Goal: Task Accomplishment & Management: Use online tool/utility

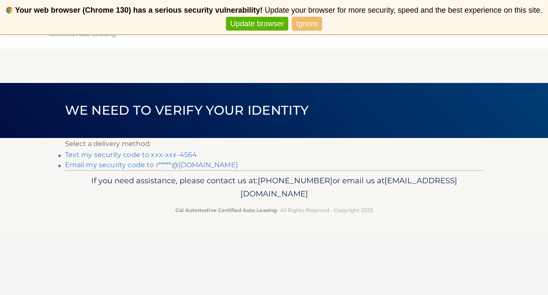
click at [167, 157] on link "Text my security code to xxx-xxx-4564" at bounding box center [131, 155] width 132 height 8
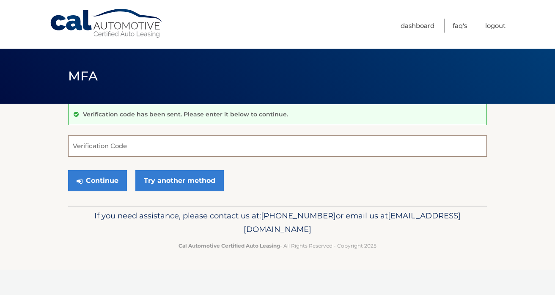
click at [126, 148] on input "Verification Code" at bounding box center [277, 145] width 419 height 21
type input "157726"
click at [90, 183] on button "Continue" at bounding box center [97, 180] width 59 height 21
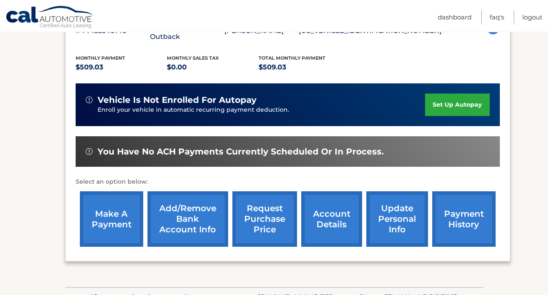
scroll to position [174, 0]
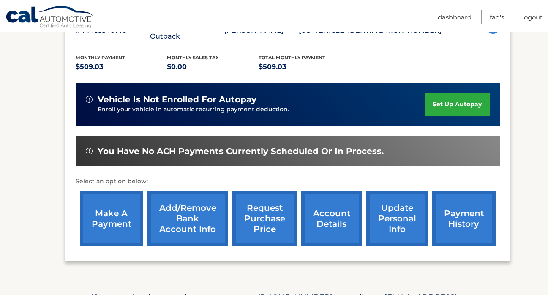
click at [104, 222] on link "make a payment" at bounding box center [111, 218] width 63 height 55
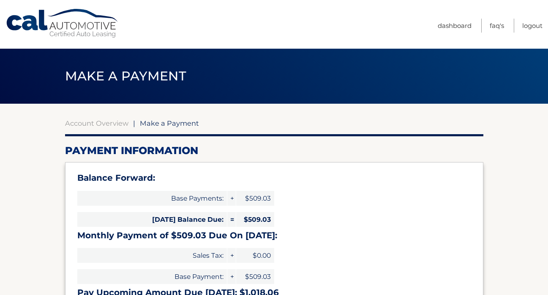
select select "MjdiM2RjMzktY2Y5My00YTVmLTljZTMtYmQyZDJhZDBhN2U5"
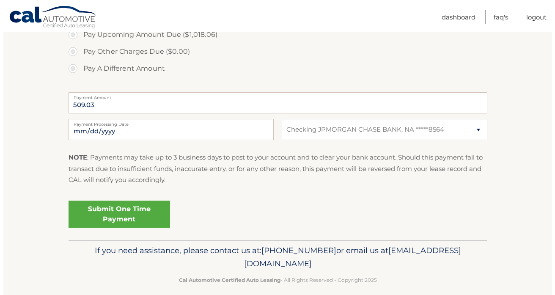
scroll to position [345, 0]
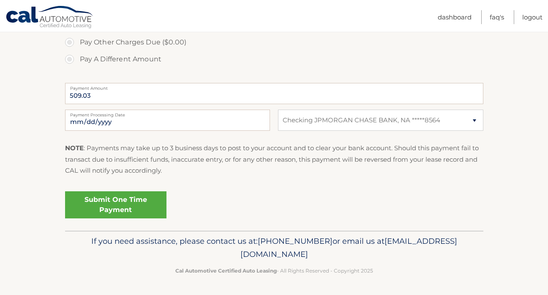
click at [124, 206] on link "Submit One Time Payment" at bounding box center [115, 204] width 101 height 27
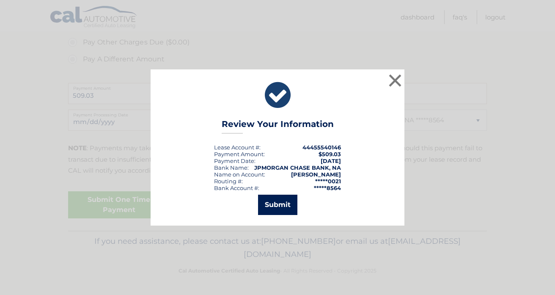
click at [280, 208] on button "Submit" at bounding box center [277, 204] width 39 height 20
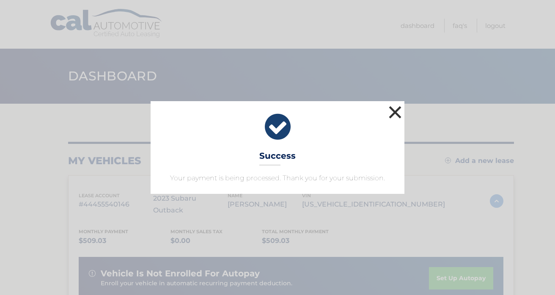
click at [393, 108] on button "×" at bounding box center [394, 112] width 17 height 17
